Goal: Task Accomplishment & Management: Use online tool/utility

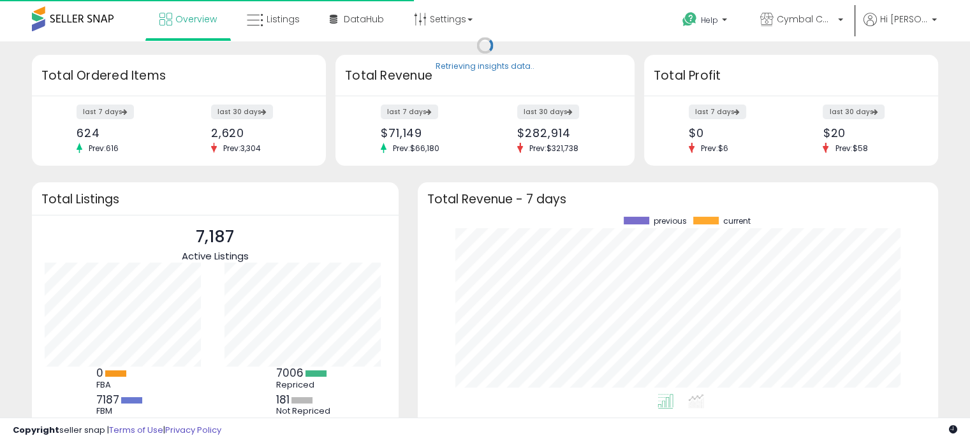
scroll to position [177, 495]
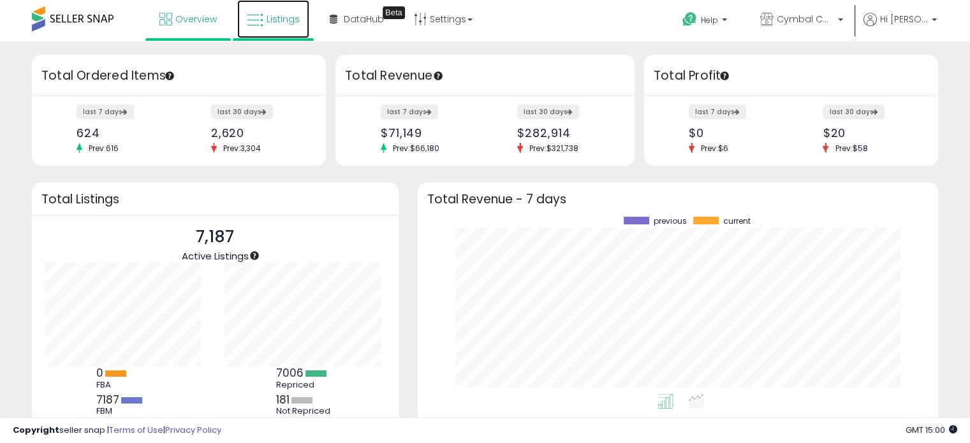
click at [277, 15] on span "Listings" at bounding box center [282, 19] width 33 height 13
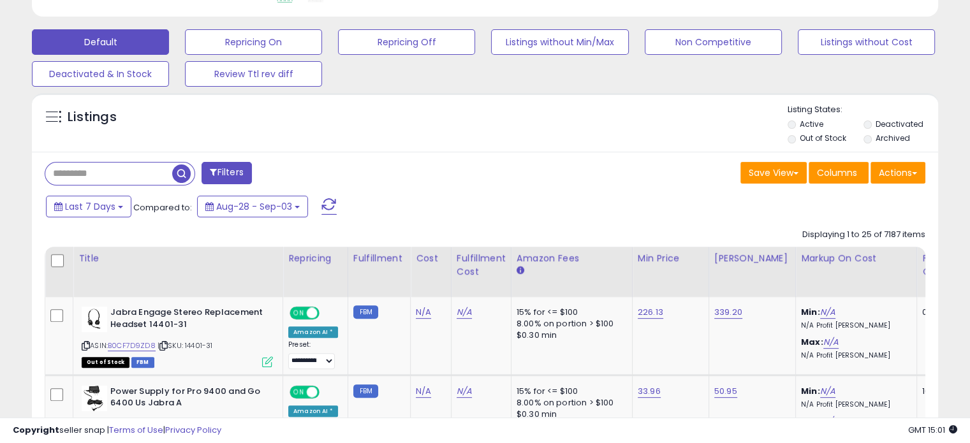
scroll to position [383, 0]
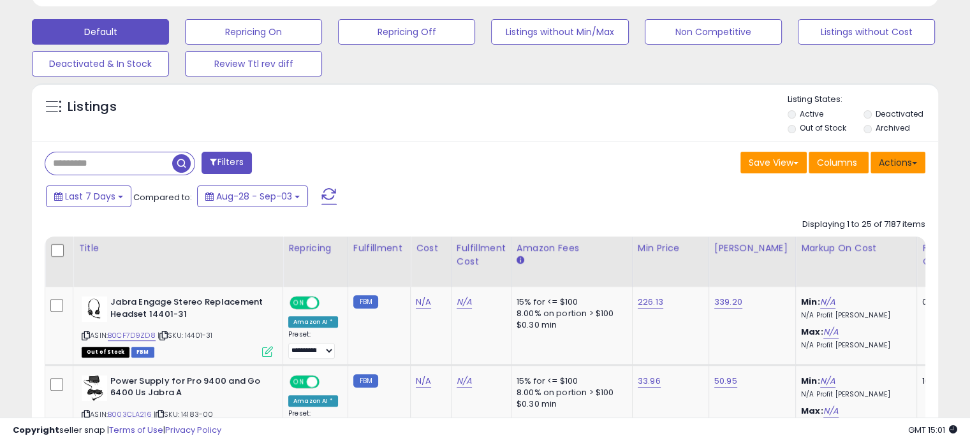
click at [908, 168] on button "Actions" at bounding box center [897, 163] width 55 height 22
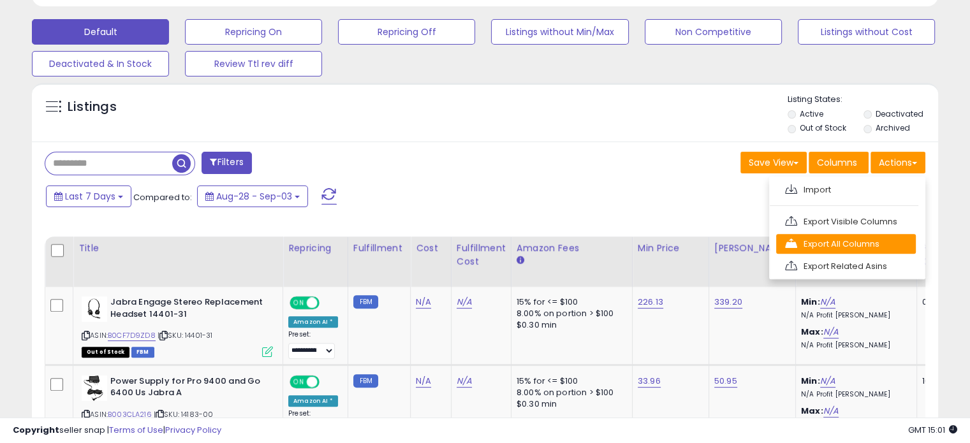
click at [884, 242] on link "Export All Columns" at bounding box center [846, 244] width 140 height 20
